Goal: Transaction & Acquisition: Purchase product/service

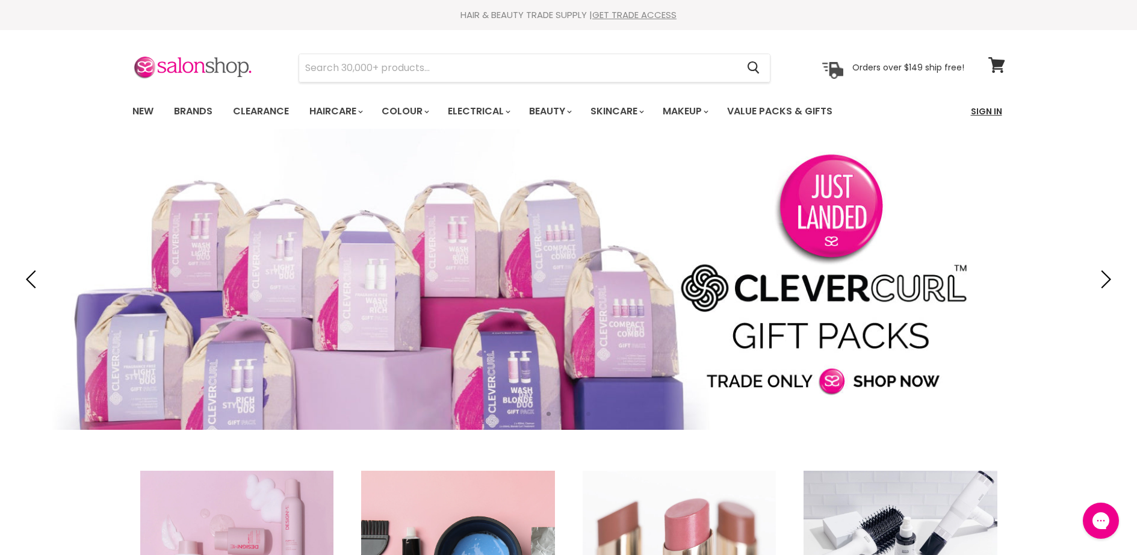
click at [997, 111] on link "Sign In" at bounding box center [987, 111] width 46 height 25
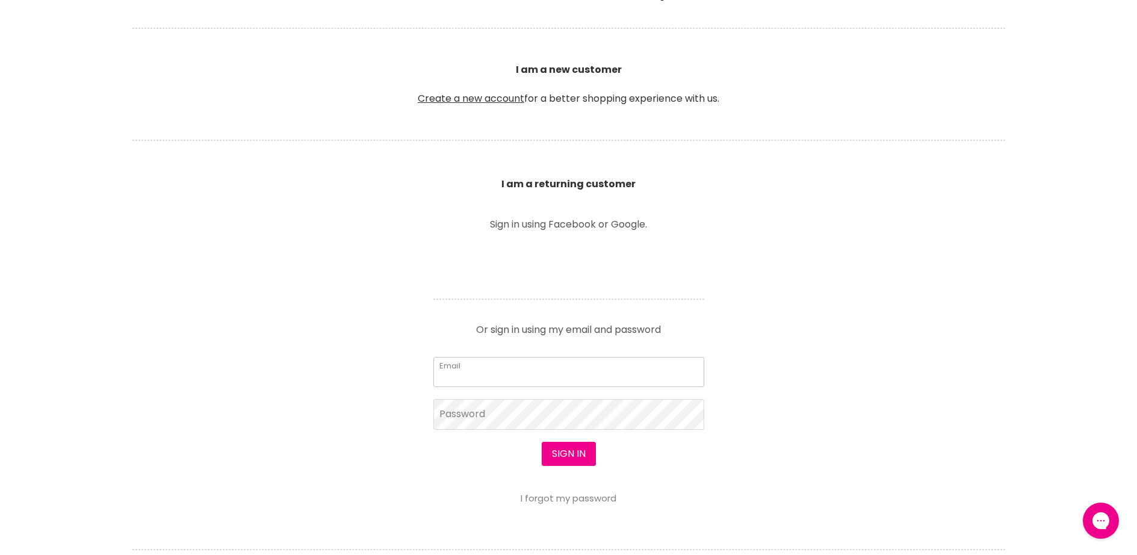
click at [479, 376] on input "Email" at bounding box center [569, 372] width 271 height 30
type input "[EMAIL_ADDRESS][DOMAIN_NAME]"
click at [551, 455] on button "Sign in" at bounding box center [569, 454] width 54 height 24
click at [574, 455] on button "Sign in" at bounding box center [569, 454] width 54 height 24
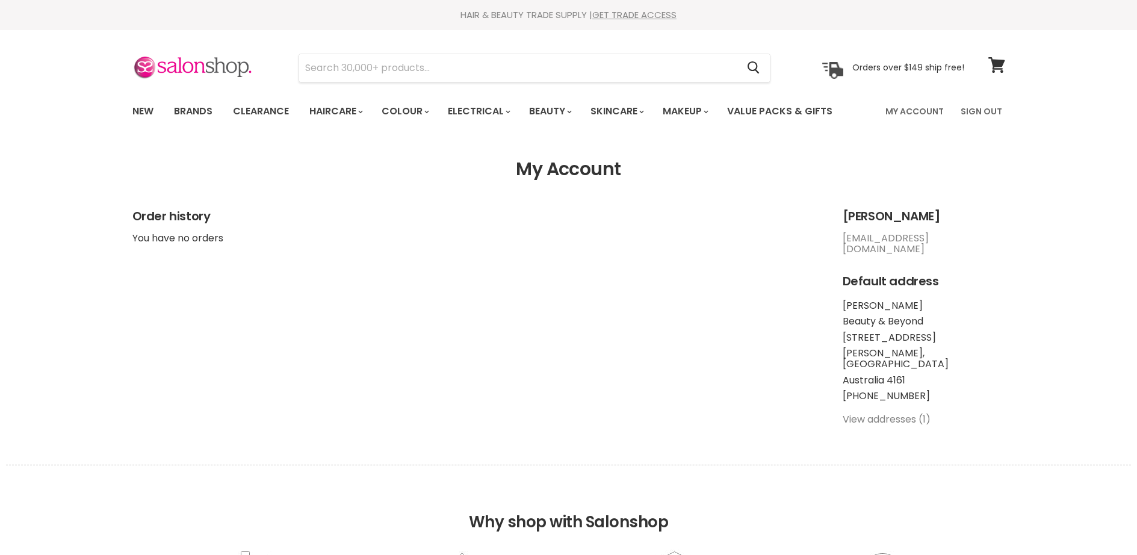
click at [449, 70] on input "Search" at bounding box center [518, 68] width 439 height 28
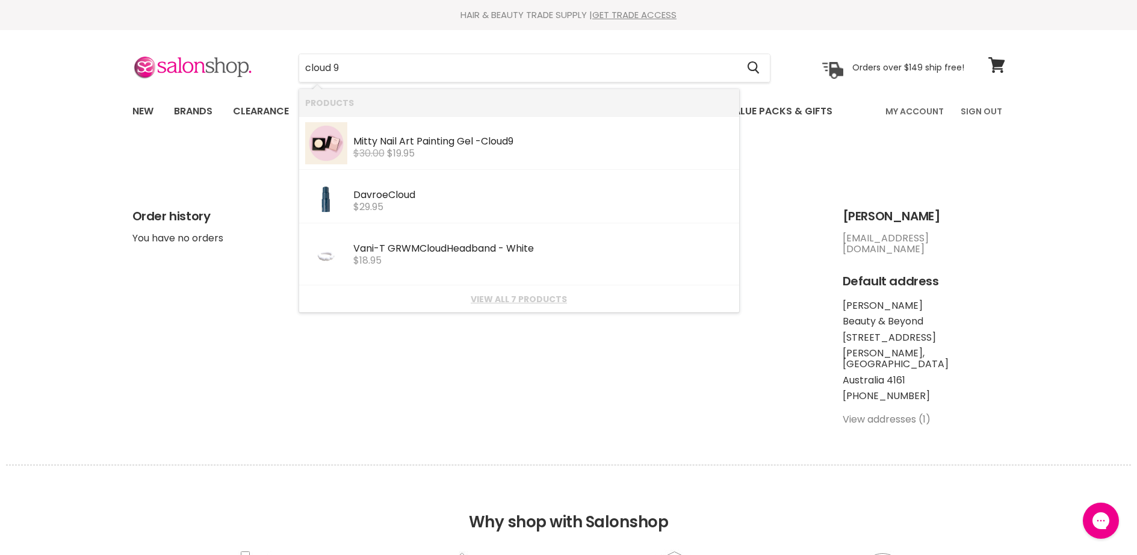
type input "cloud 9"
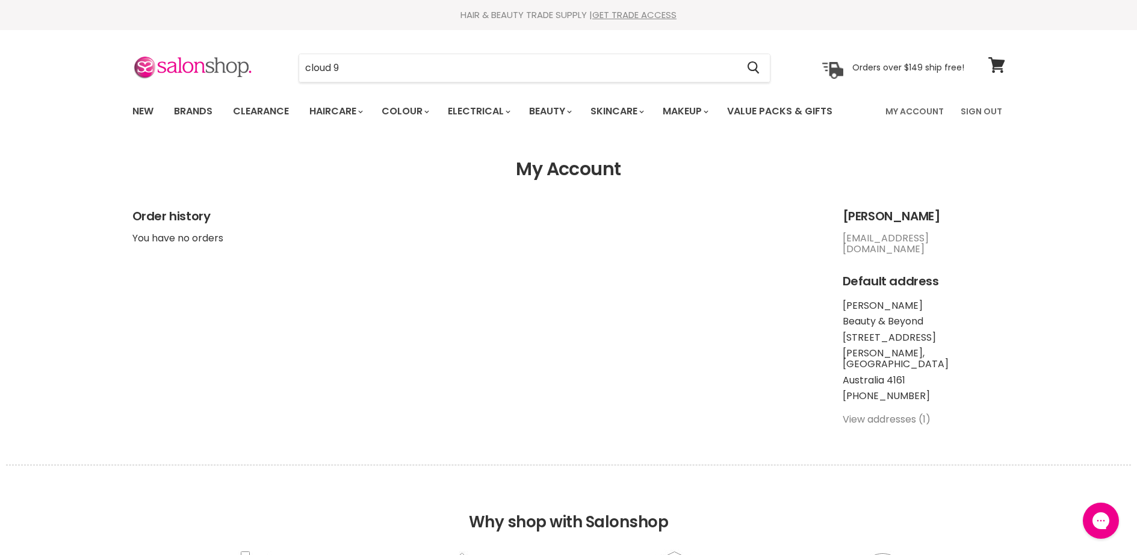
click at [1120, 329] on section "My Account Order history You have no orders Madison Dinsdale madisondinsdale3@g…" at bounding box center [568, 297] width 1137 height 276
click at [192, 108] on link "Brands" at bounding box center [193, 111] width 57 height 25
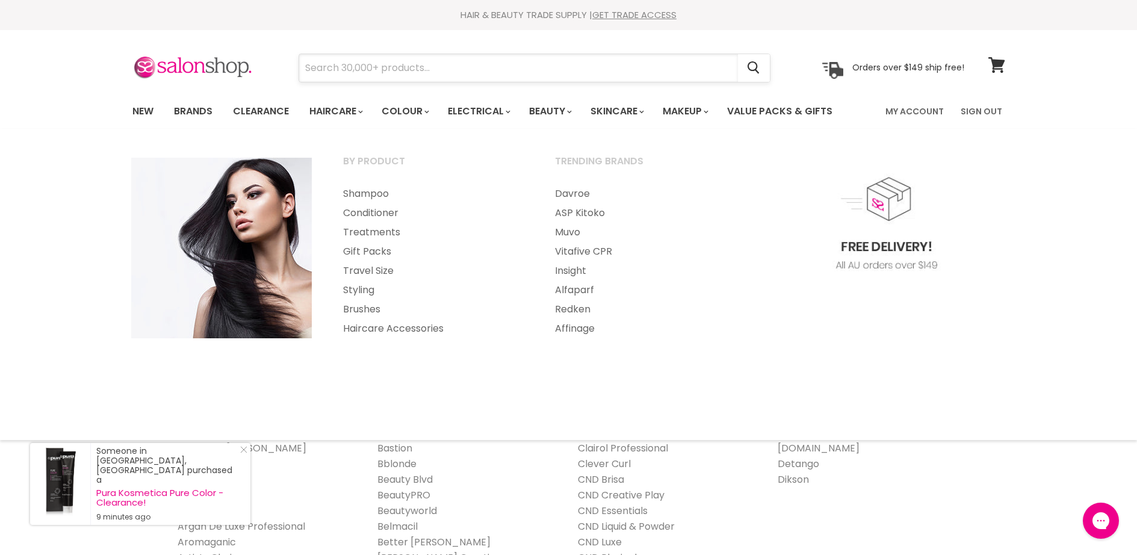
click at [338, 70] on input "Search" at bounding box center [518, 68] width 439 height 28
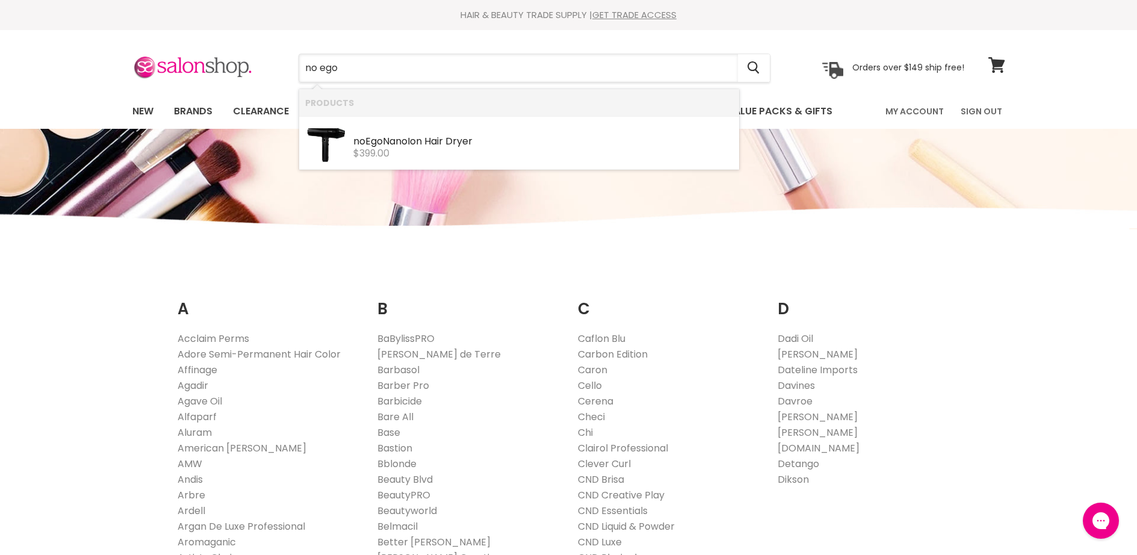
type input "no ego"
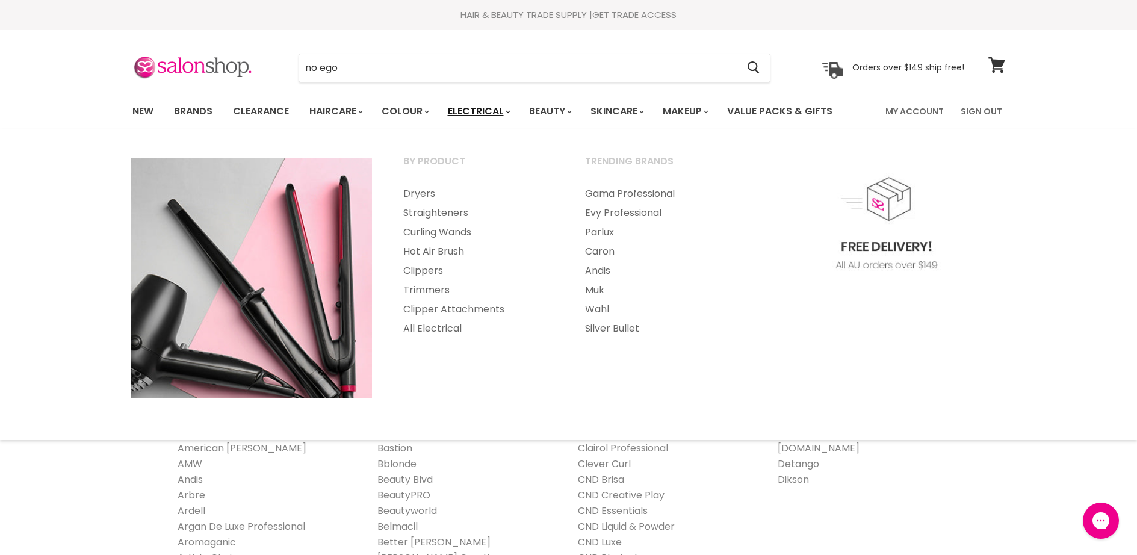
click at [496, 108] on link "Electrical" at bounding box center [478, 111] width 79 height 25
click at [422, 193] on link "Dryers" at bounding box center [477, 193] width 179 height 19
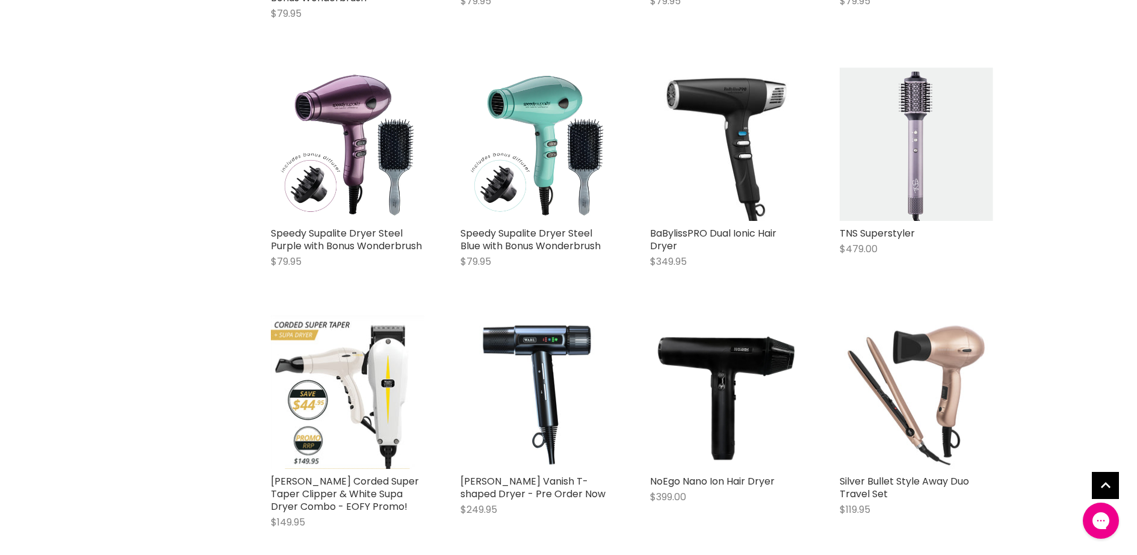
scroll to position [1927, 0]
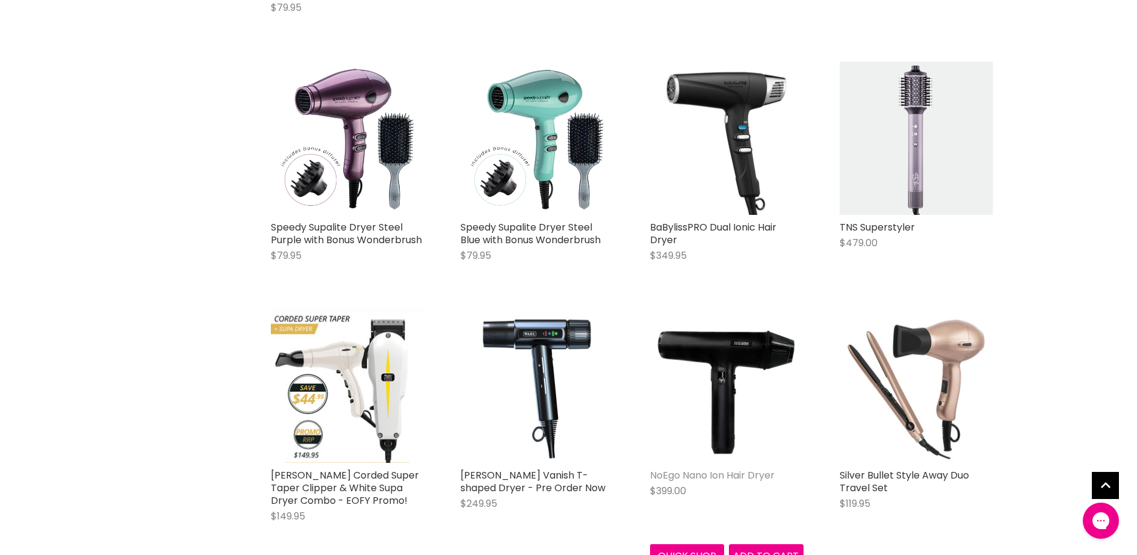
click at [715, 468] on link "NoEgo Nano Ion Hair Dryer" at bounding box center [712, 475] width 125 height 14
